Goal: Task Accomplishment & Management: Manage account settings

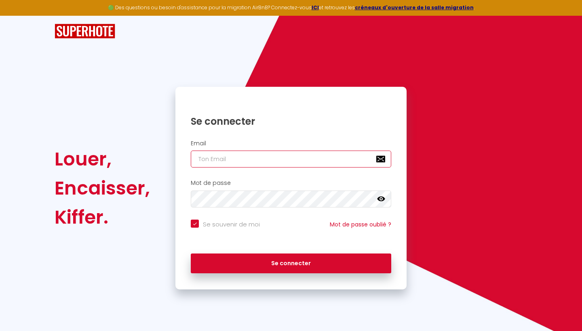
type input "[EMAIL_ADDRESS][DOMAIN_NAME]"
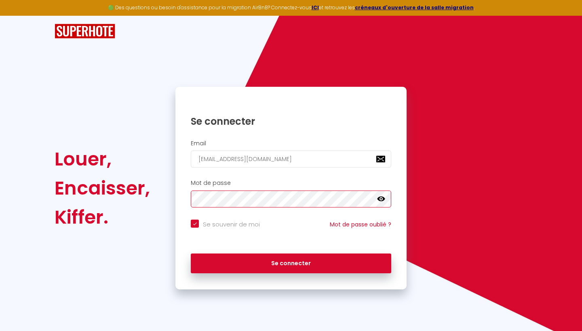
click at [291, 262] on button "Se connecter" at bounding box center [291, 264] width 200 height 20
checkbox input "true"
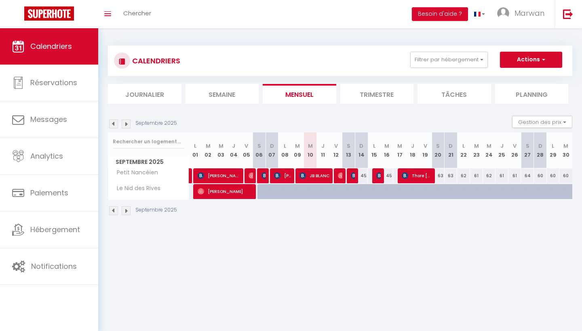
click at [313, 177] on span "JB BLANC" at bounding box center [315, 175] width 30 height 15
select select "OK"
select select "KO"
select select "1"
select select "0"
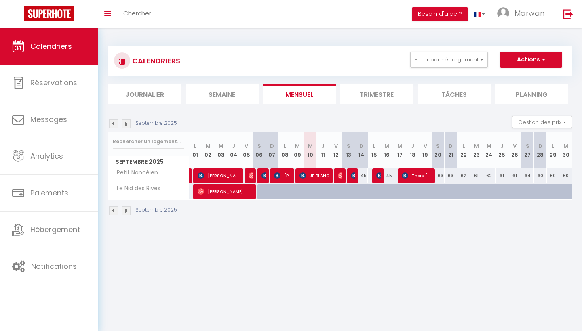
select select "1"
select select
select select "50184"
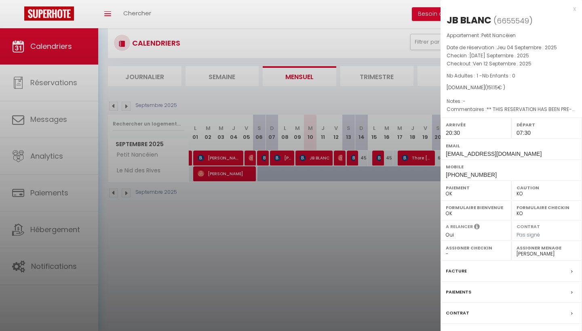
scroll to position [17, 0]
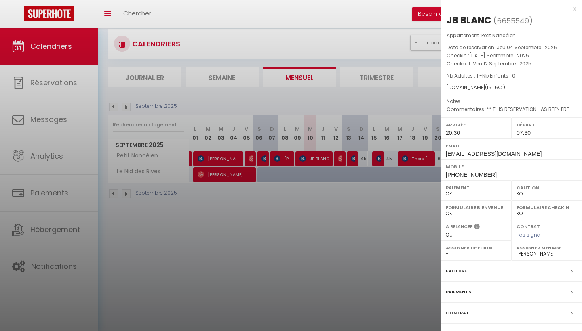
click at [515, 270] on div "Facture" at bounding box center [511, 271] width 141 height 21
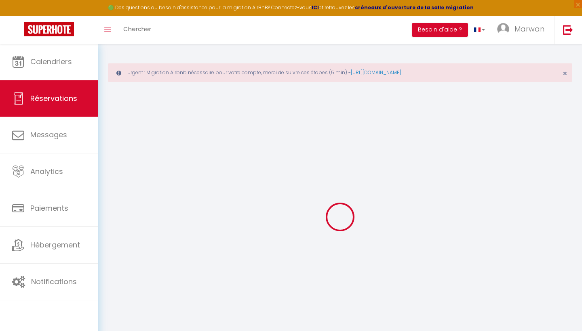
select select "cleaning"
select select "taxes"
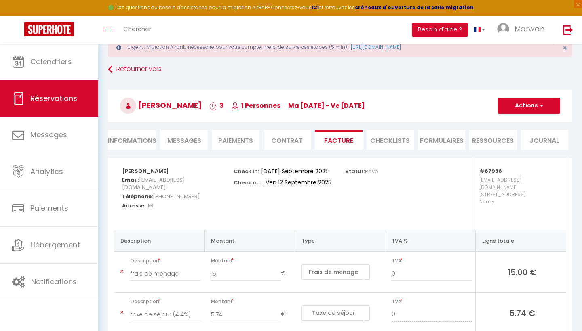
scroll to position [24, 0]
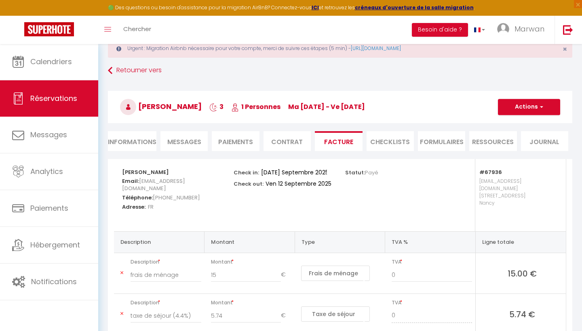
click at [538, 108] on span "button" at bounding box center [540, 106] width 5 height 7
click at [527, 137] on link "Aperçu et éditer" at bounding box center [523, 135] width 68 height 11
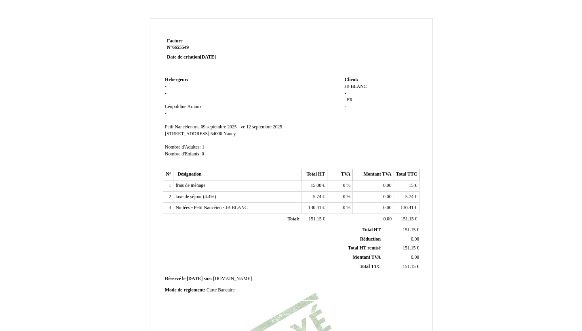
click at [349, 87] on span "JB" at bounding box center [346, 86] width 5 height 5
type input "[PERSON_NAME]"
click at [477, 158] on div "Facture Facture N° 6655549 6655549 Date de création [DATE] Hebergeur: [GEOGRAPH…" at bounding box center [291, 252] width 473 height 469
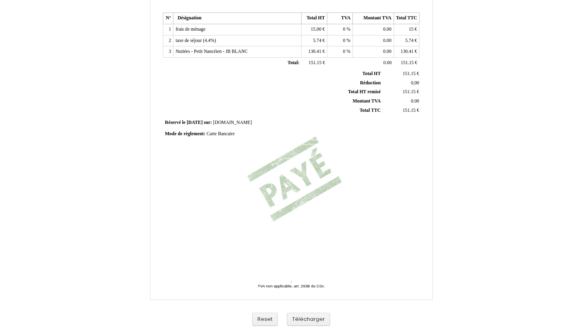
scroll to position [156, 0]
click at [308, 319] on button "Télécharger" at bounding box center [308, 319] width 43 height 13
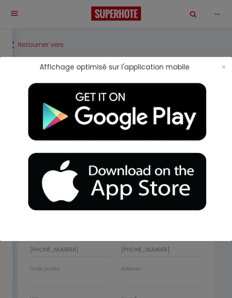
select select "cleaning"
select select "taxes"
